Goal: Transaction & Acquisition: Purchase product/service

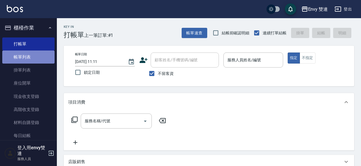
click at [51, 62] on link "帳單列表" at bounding box center [28, 57] width 52 height 13
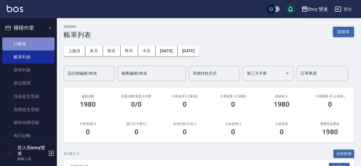
click at [32, 46] on link "打帳單" at bounding box center [28, 44] width 52 height 13
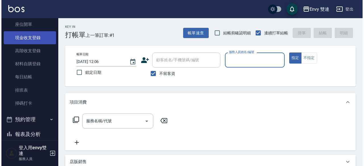
scroll to position [76, 0]
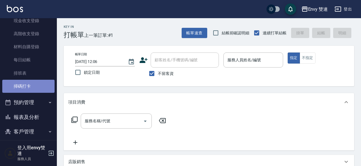
click at [36, 84] on link "掃碼打卡" at bounding box center [28, 86] width 52 height 13
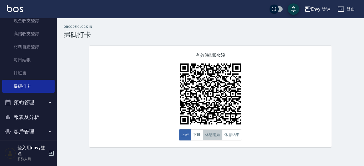
click at [207, 134] on button "休息開始" at bounding box center [213, 135] width 20 height 11
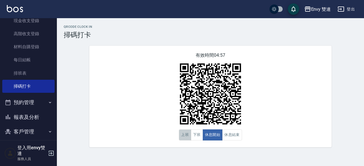
click at [186, 135] on button "上班" at bounding box center [185, 135] width 12 height 11
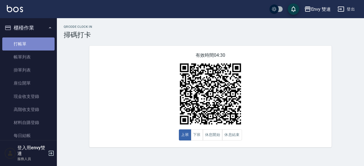
click at [34, 47] on link "打帳單" at bounding box center [28, 44] width 52 height 13
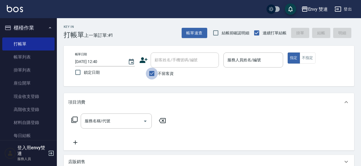
click at [153, 74] on input "不留客資" at bounding box center [152, 74] width 12 height 12
checkbox input "false"
click at [168, 56] on input "顧客姓名/手機號碼/編號" at bounding box center [180, 60] width 55 height 10
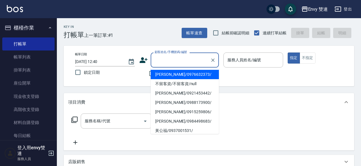
click at [172, 75] on li "[PERSON_NAME]/0976632373/" at bounding box center [185, 74] width 68 height 9
type input "[PERSON_NAME]/0976632373/"
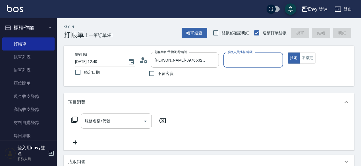
type input "Ina-2"
click at [288, 53] on button "指定" at bounding box center [294, 58] width 12 height 11
type button "true"
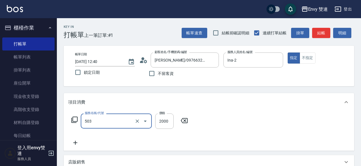
type input "日本結構二段式(503)"
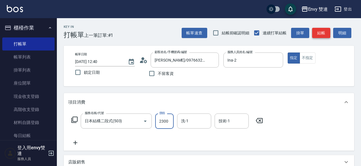
type input "2300"
click at [321, 30] on button "結帳" at bounding box center [321, 33] width 18 height 11
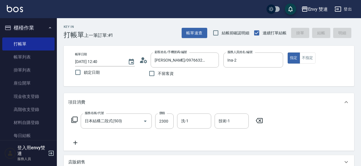
type input "[DATE] 12:41"
